Goal: Navigation & Orientation: Find specific page/section

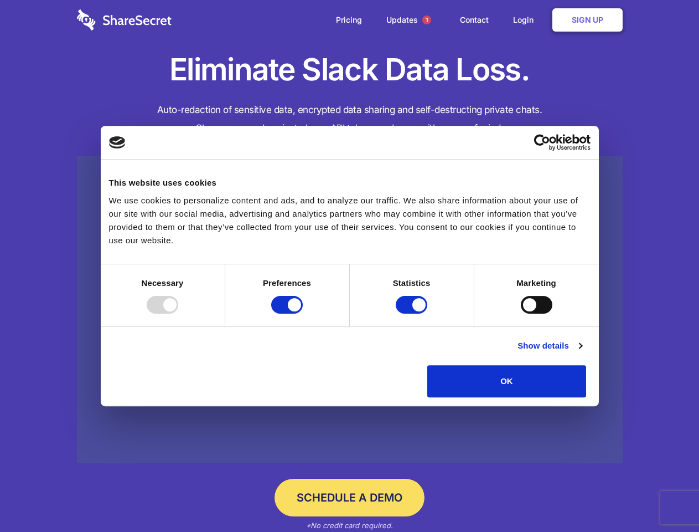
click at [178, 313] on div at bounding box center [163, 305] width 32 height 18
click at [303, 313] on input "Preferences" at bounding box center [287, 305] width 32 height 18
checkbox input "false"
click at [413, 313] on input "Statistics" at bounding box center [412, 305] width 32 height 18
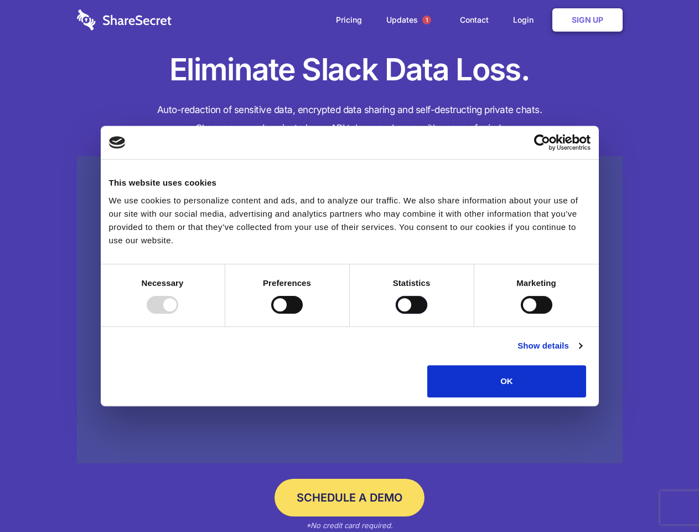
checkbox input "false"
click at [521, 313] on input "Marketing" at bounding box center [537, 305] width 32 height 18
checkbox input "true"
click at [582, 352] on link "Show details" at bounding box center [550, 345] width 64 height 13
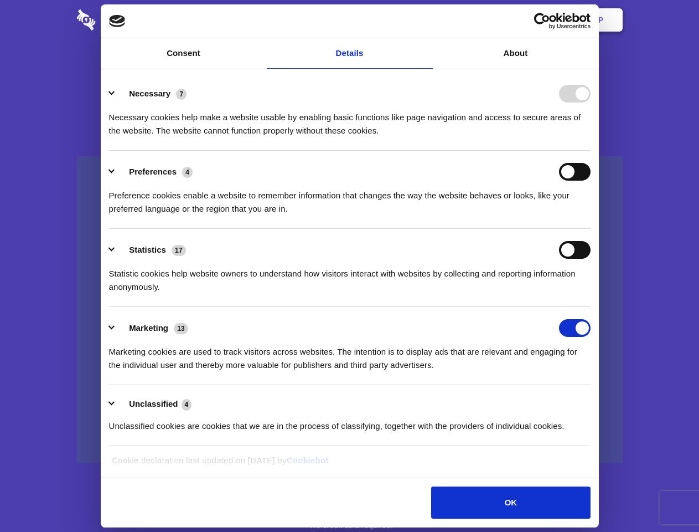
click at [596, 401] on ul "Necessary 7 Necessary cookies help make a website usable by enabling basic func…" at bounding box center [350, 259] width 492 height 373
click at [426, 20] on span "1" at bounding box center [426, 20] width 9 height 9
